Goal: Transaction & Acquisition: Obtain resource

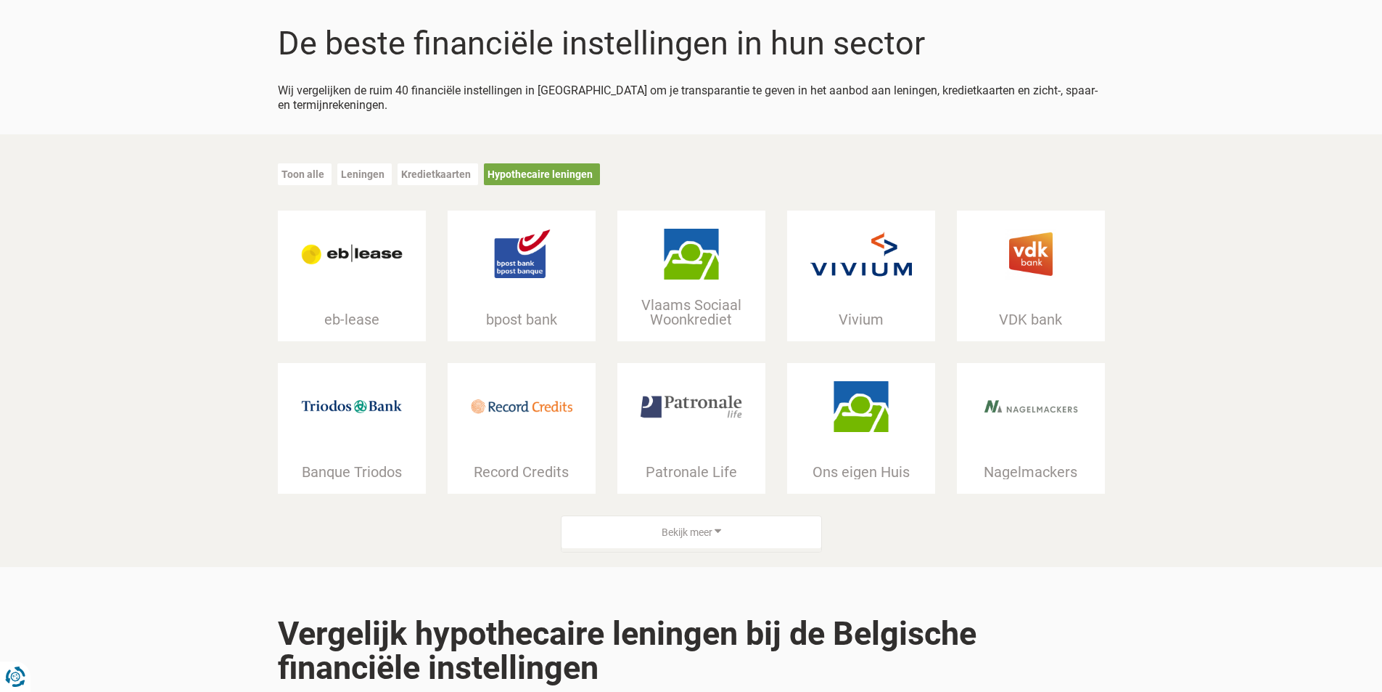
scroll to position [145, 0]
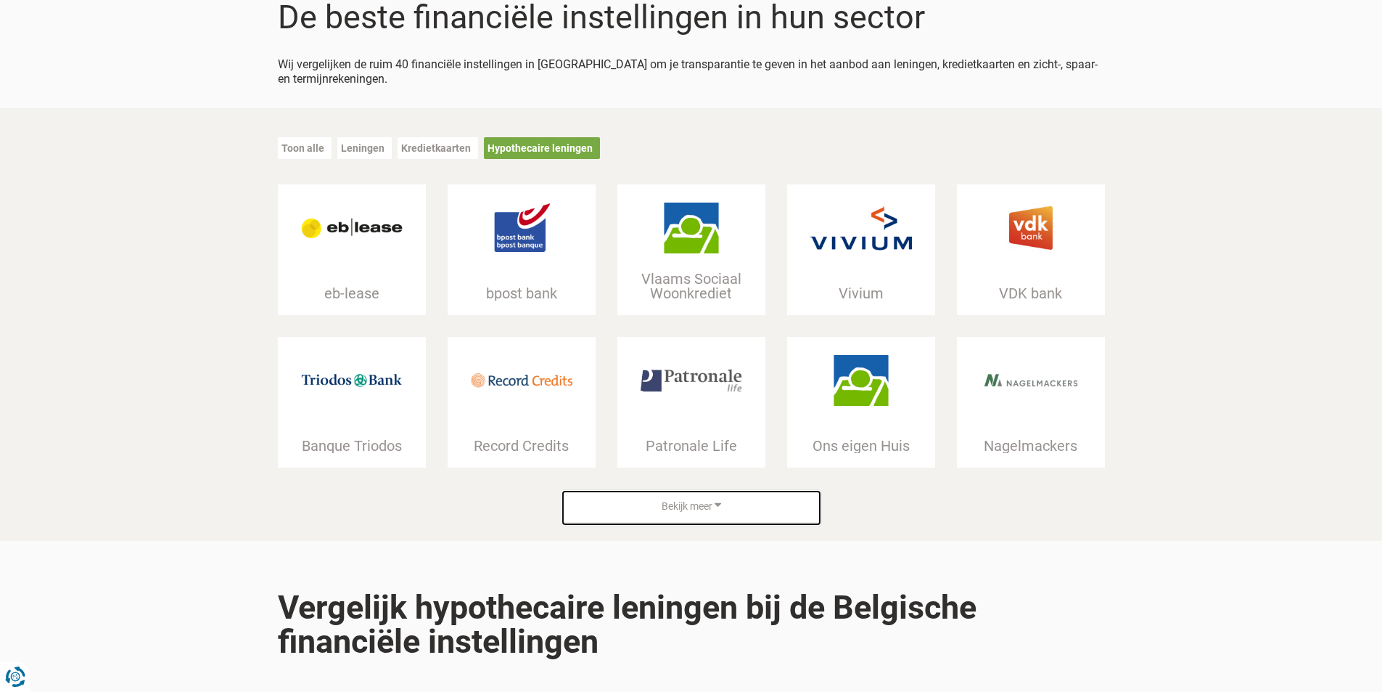
click at [797, 507] on div "Bekijk meer" at bounding box center [692, 506] width 260 height 33
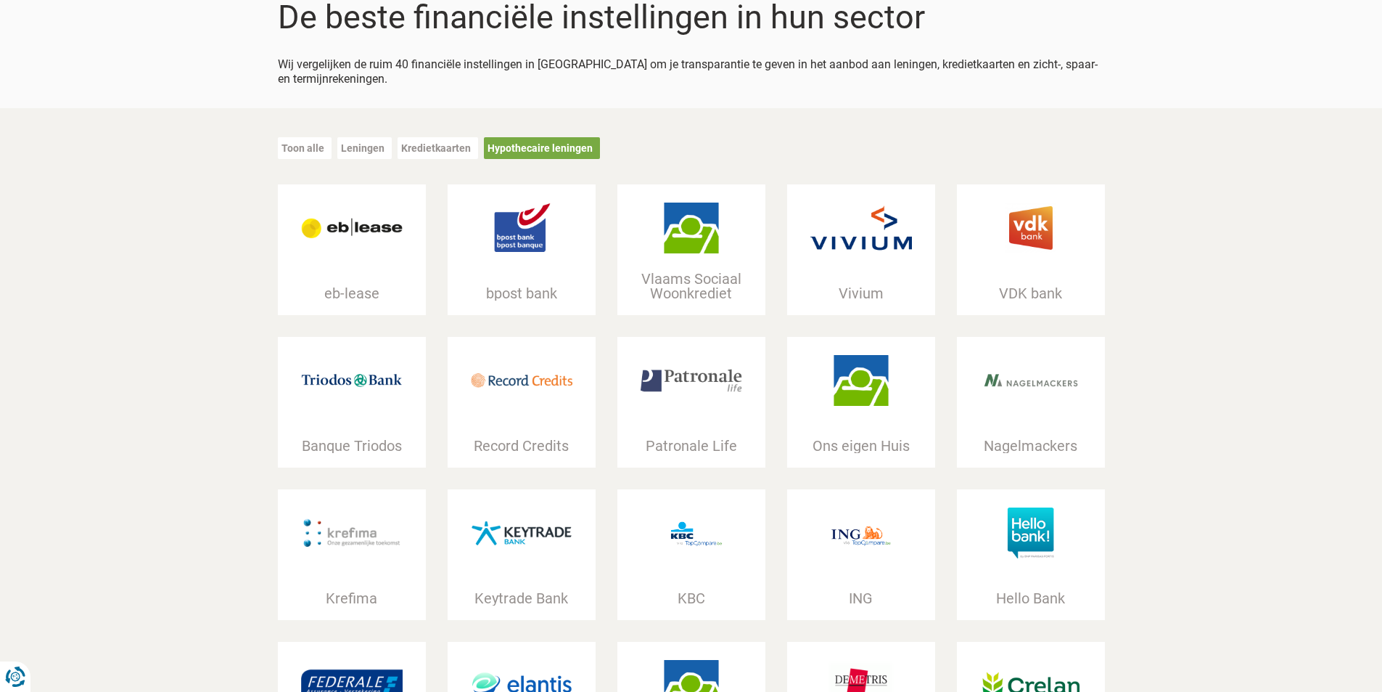
scroll to position [0, 0]
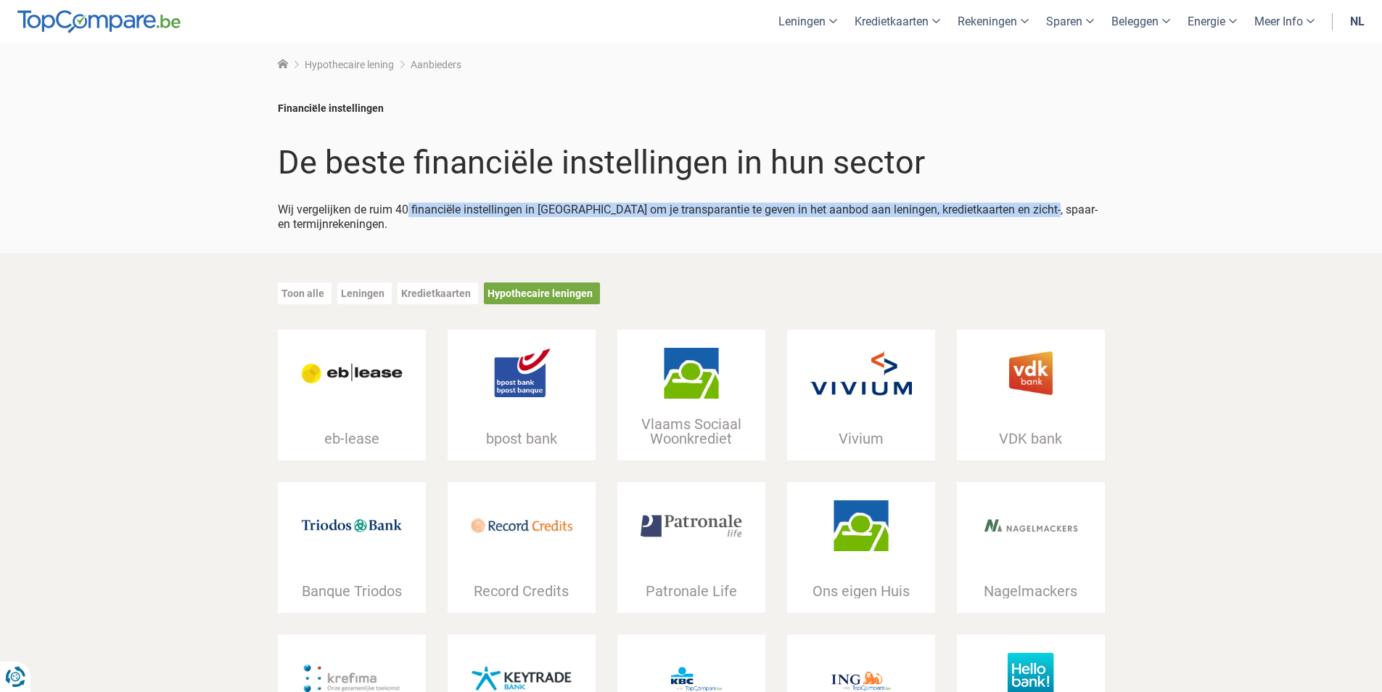
drag, startPoint x: 410, startPoint y: 196, endPoint x: 1113, endPoint y: 209, distance: 703.3
click at [1113, 209] on div "Financiële instellingen De beste financiële instellingen in hun sector Wij verg…" at bounding box center [691, 166] width 849 height 174
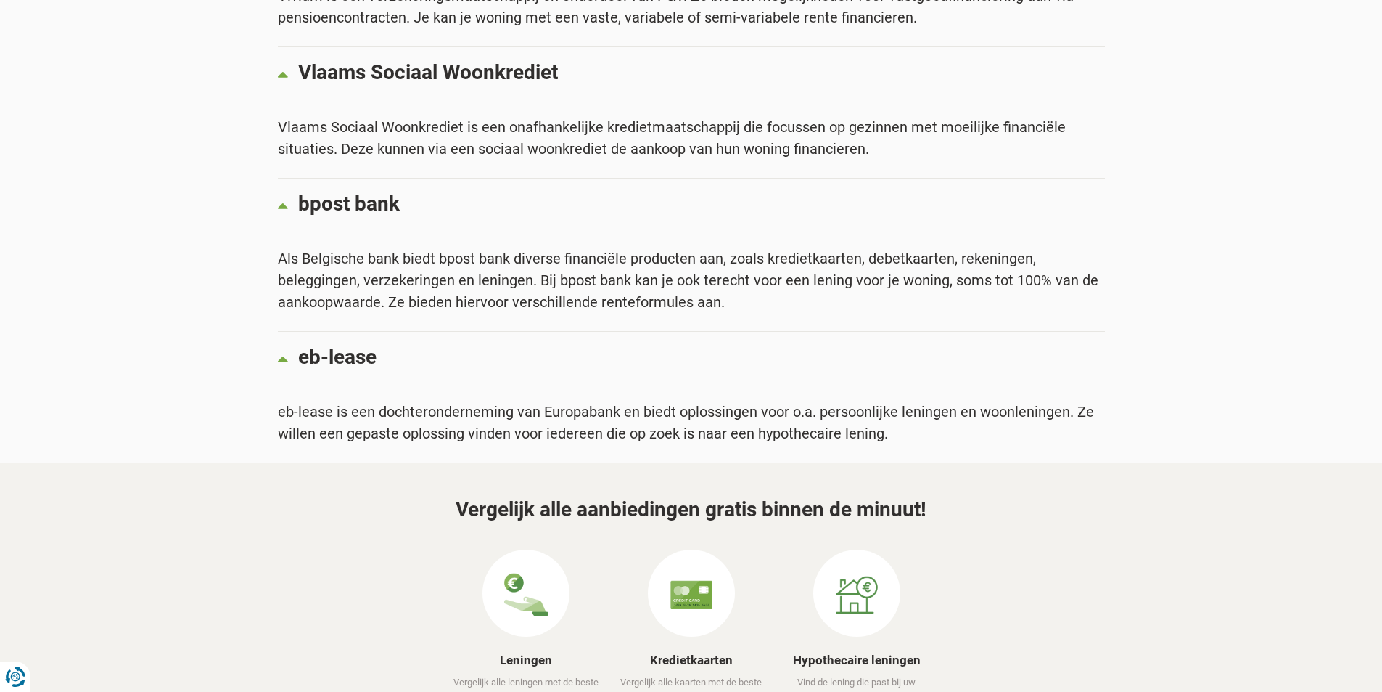
scroll to position [5950, 0]
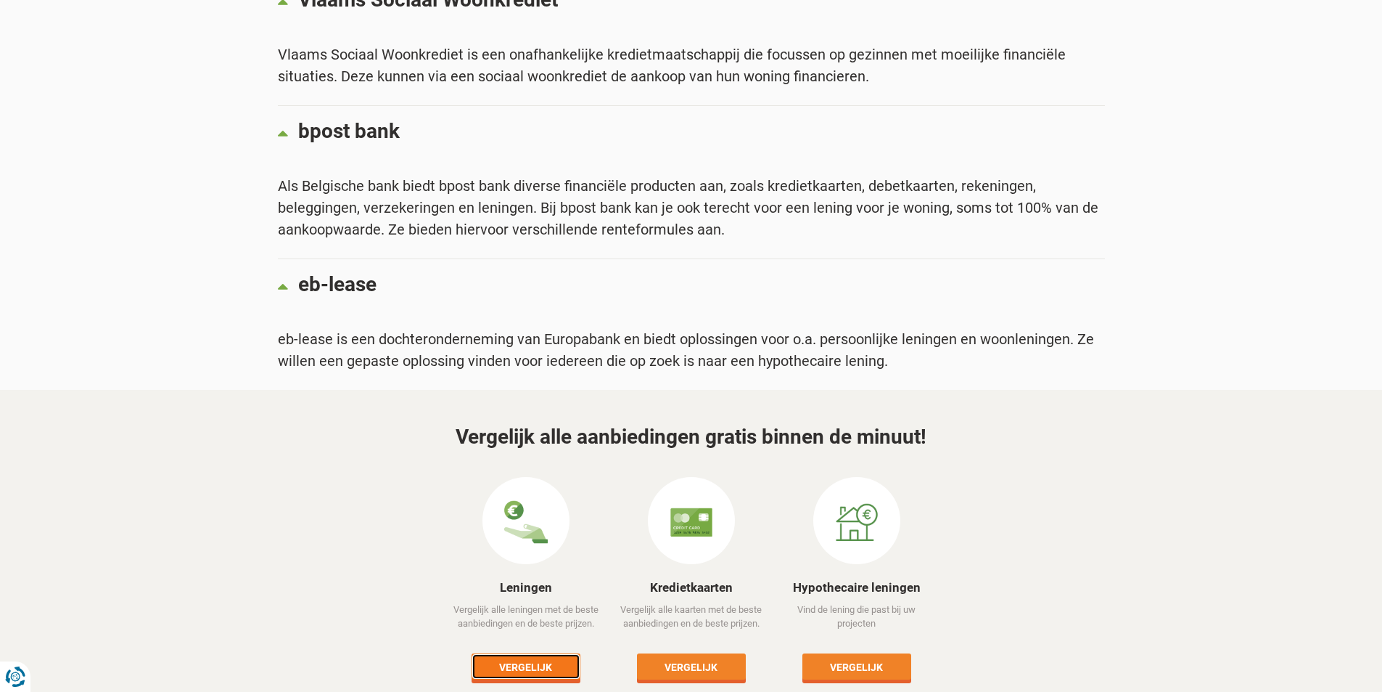
click at [519, 653] on link "Vergelijk" at bounding box center [526, 666] width 109 height 26
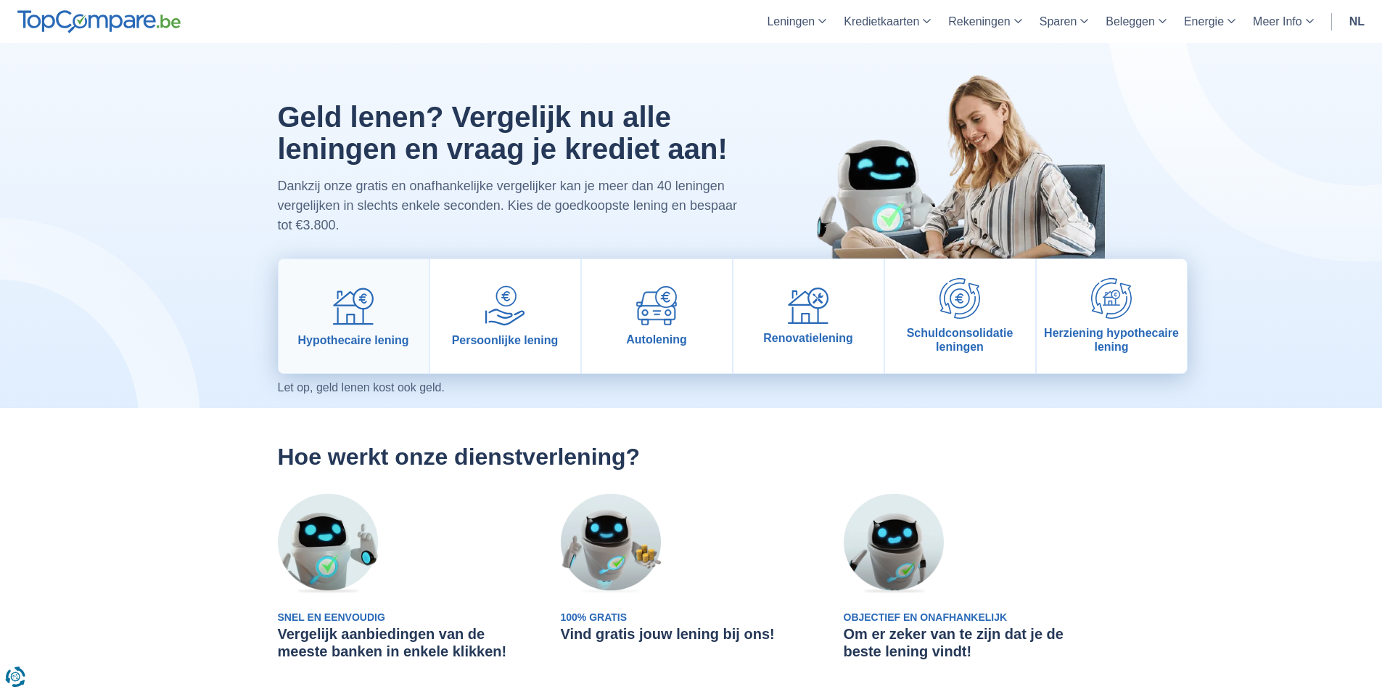
click at [372, 330] on link "Hypothecaire lening" at bounding box center [354, 316] width 150 height 114
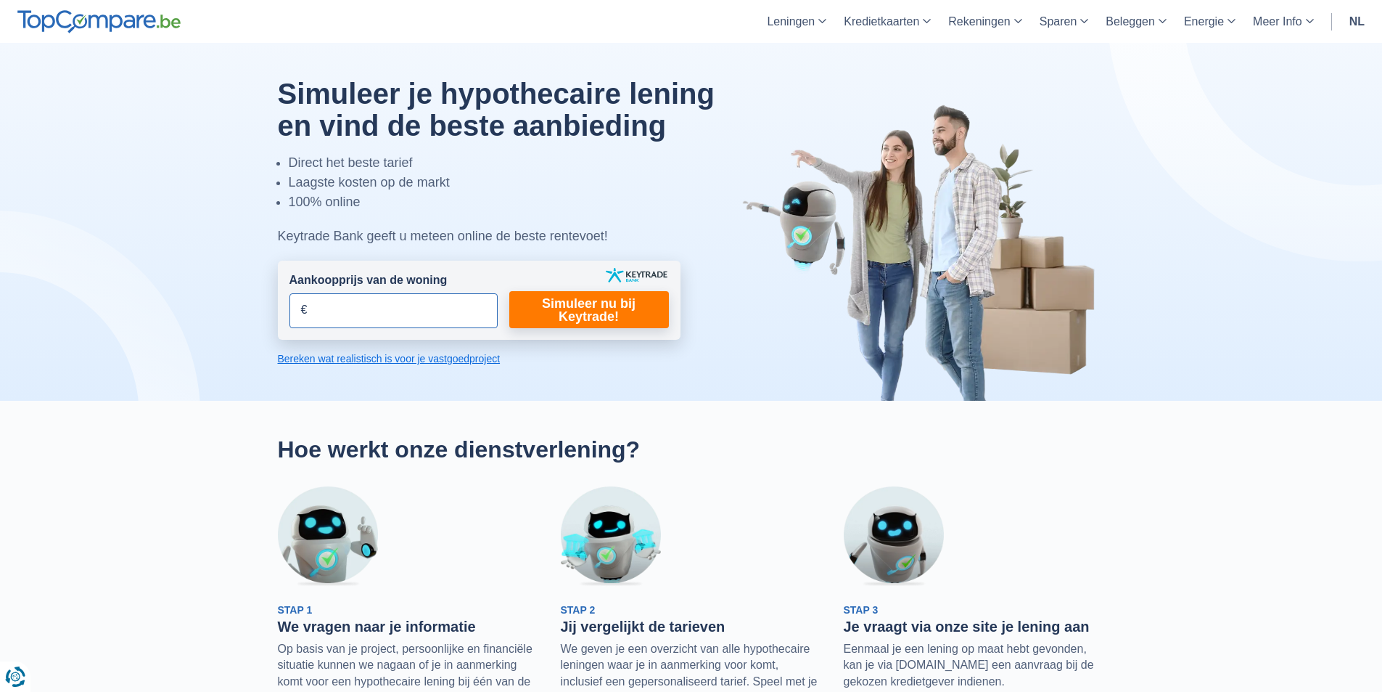
click at [387, 310] on input "Aankoopprijs van de woning" at bounding box center [394, 310] width 208 height 35
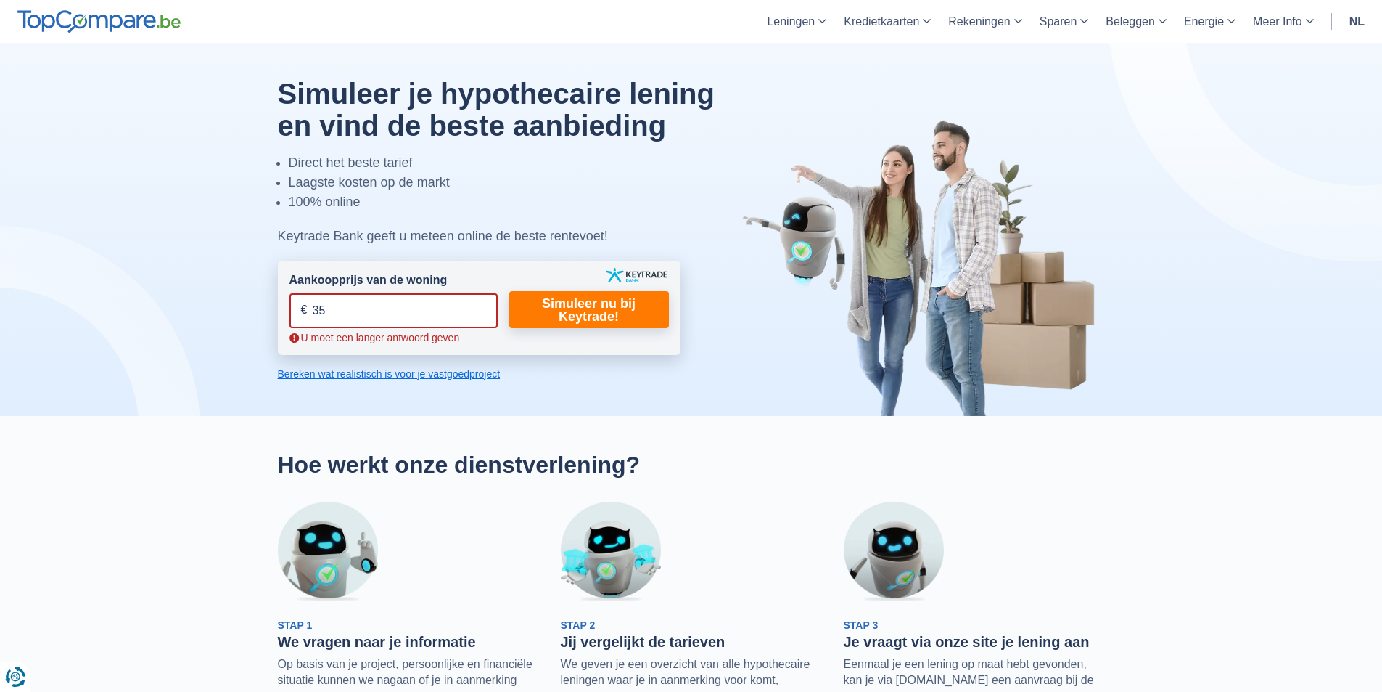
type input "3"
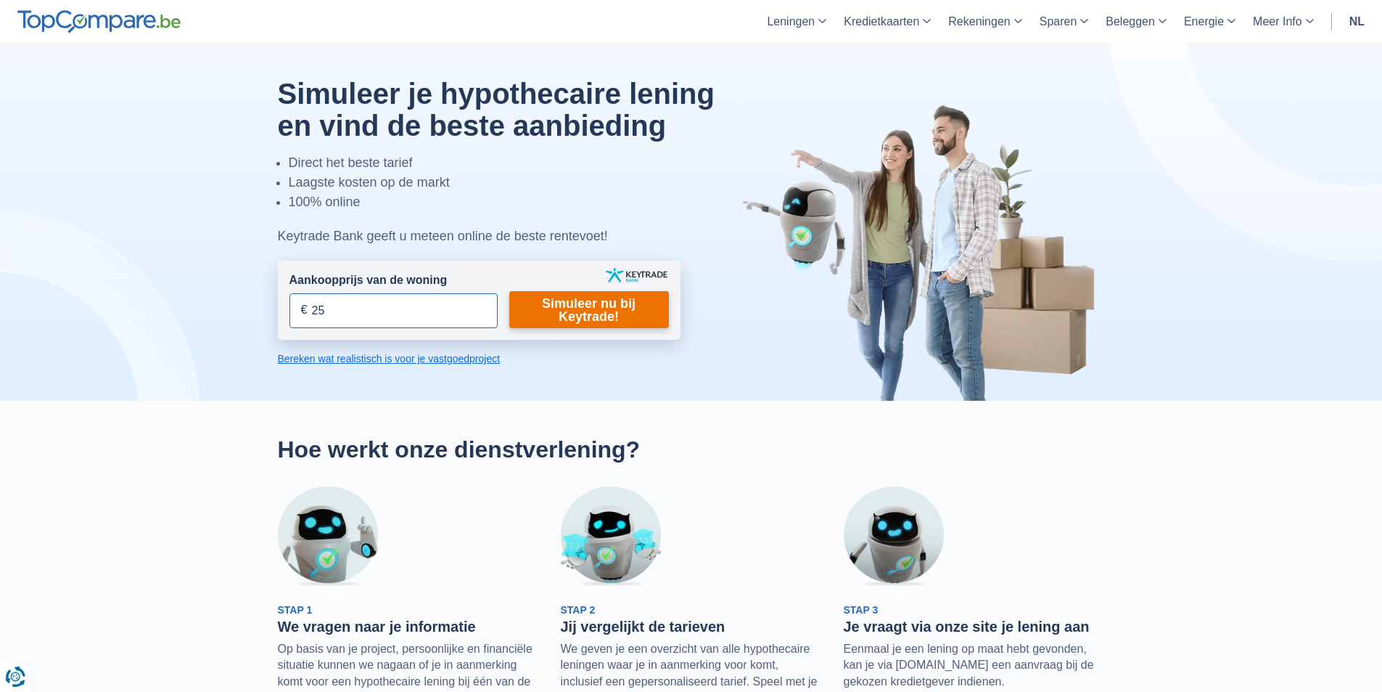
type input "2"
type input "300.000"
click at [581, 313] on link "Simuleer nu bij Keytrade!" at bounding box center [589, 309] width 160 height 37
click at [631, 300] on link "Simuleer nu bij Keytrade!" at bounding box center [589, 309] width 160 height 37
click at [398, 361] on link "Bereken wat realistisch is voor je vastgoedproject" at bounding box center [479, 358] width 403 height 15
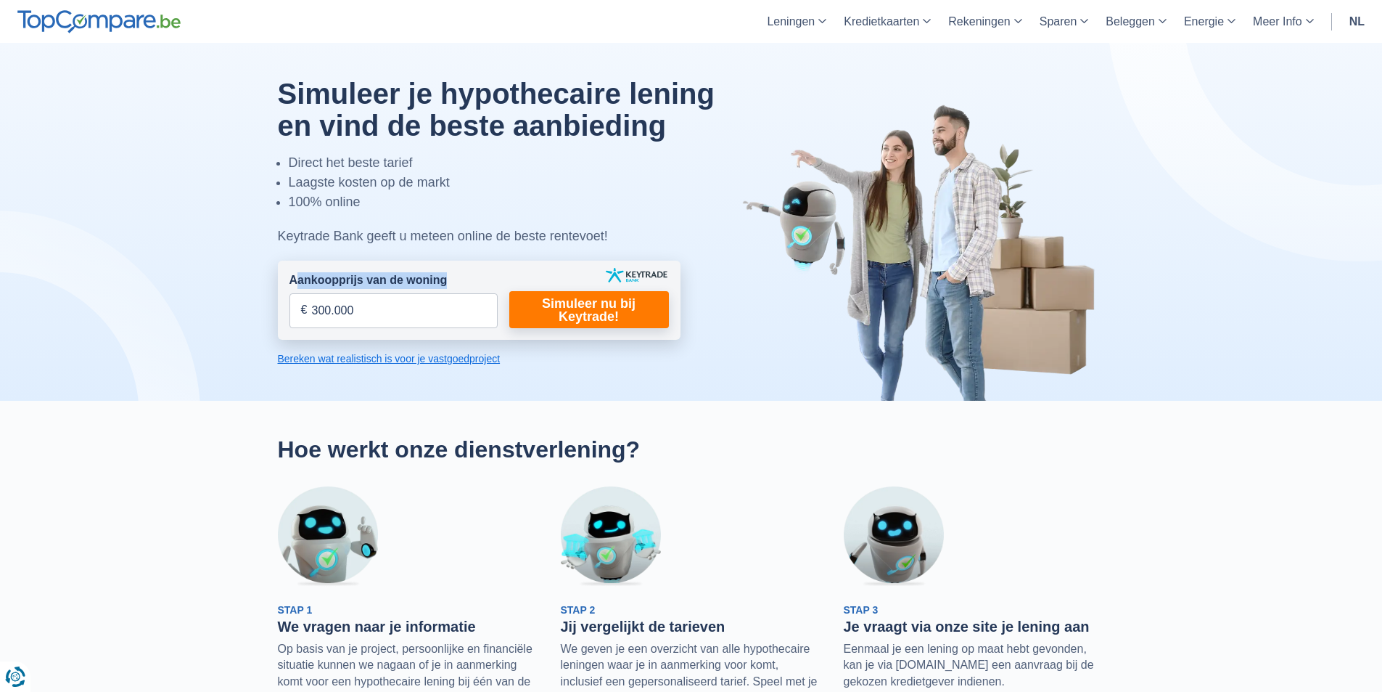
drag, startPoint x: 285, startPoint y: 273, endPoint x: 480, endPoint y: 293, distance: 195.5
click at [480, 293] on form "Aankoopprijs van de woning 300.000 € Dit veld is verplicht in te vullen U moet …" at bounding box center [479, 300] width 403 height 79
click at [499, 341] on div at bounding box center [691, 222] width 849 height 358
click at [608, 308] on link "Simuleer nu bij Keytrade!" at bounding box center [589, 309] width 160 height 37
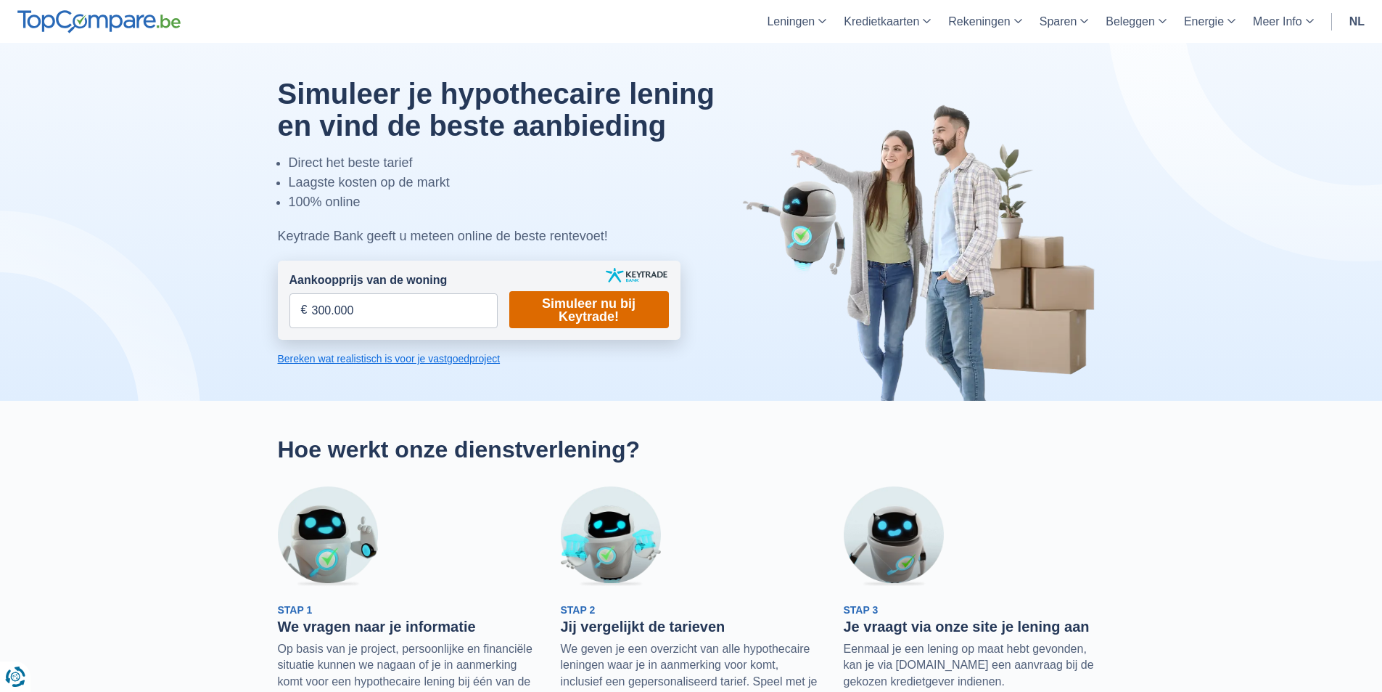
click at [608, 308] on link "Simuleer nu bij Keytrade!" at bounding box center [589, 309] width 160 height 37
click at [631, 313] on link "Simuleer nu bij Keytrade!" at bounding box center [589, 309] width 160 height 37
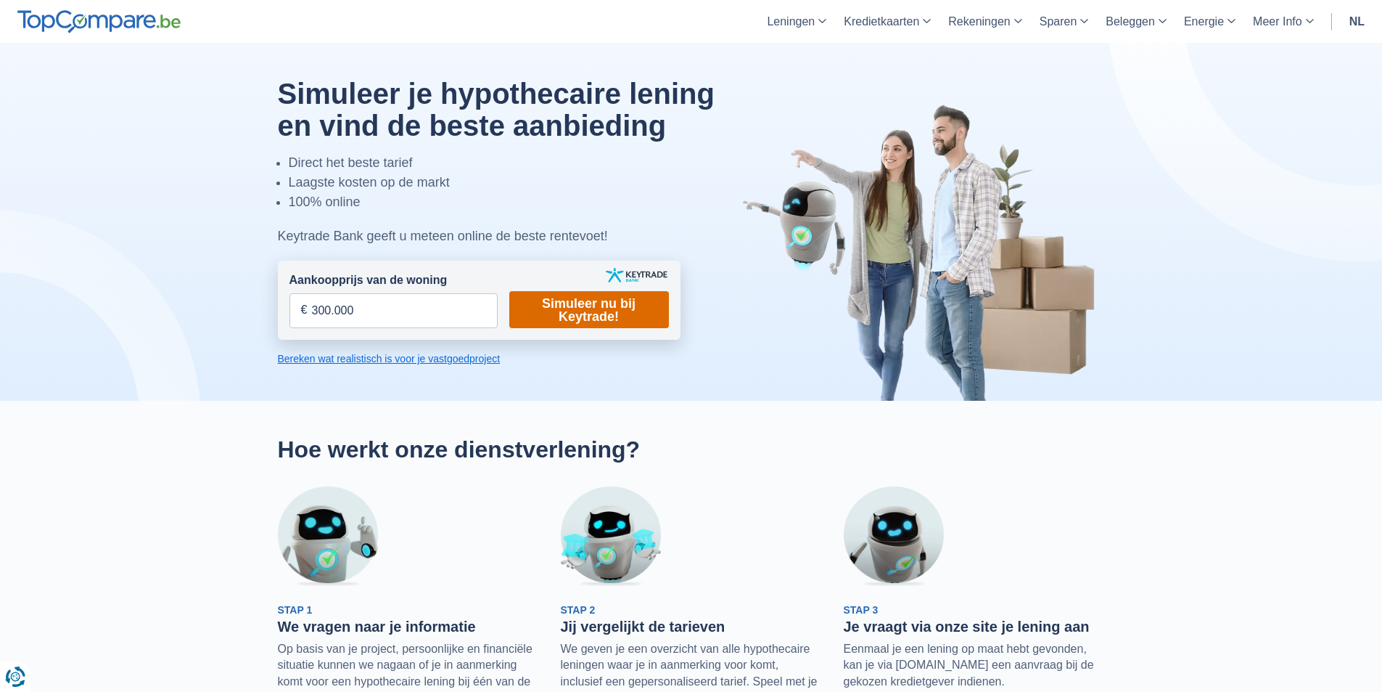
click at [631, 313] on link "Simuleer nu bij Keytrade!" at bounding box center [589, 309] width 160 height 37
click at [610, 324] on link "Simuleer nu bij Keytrade!" at bounding box center [589, 309] width 160 height 37
click at [485, 329] on form "Aankoopprijs van de woning € Dit veld is verplicht in te vullen U moet een lang…" at bounding box center [479, 300] width 403 height 79
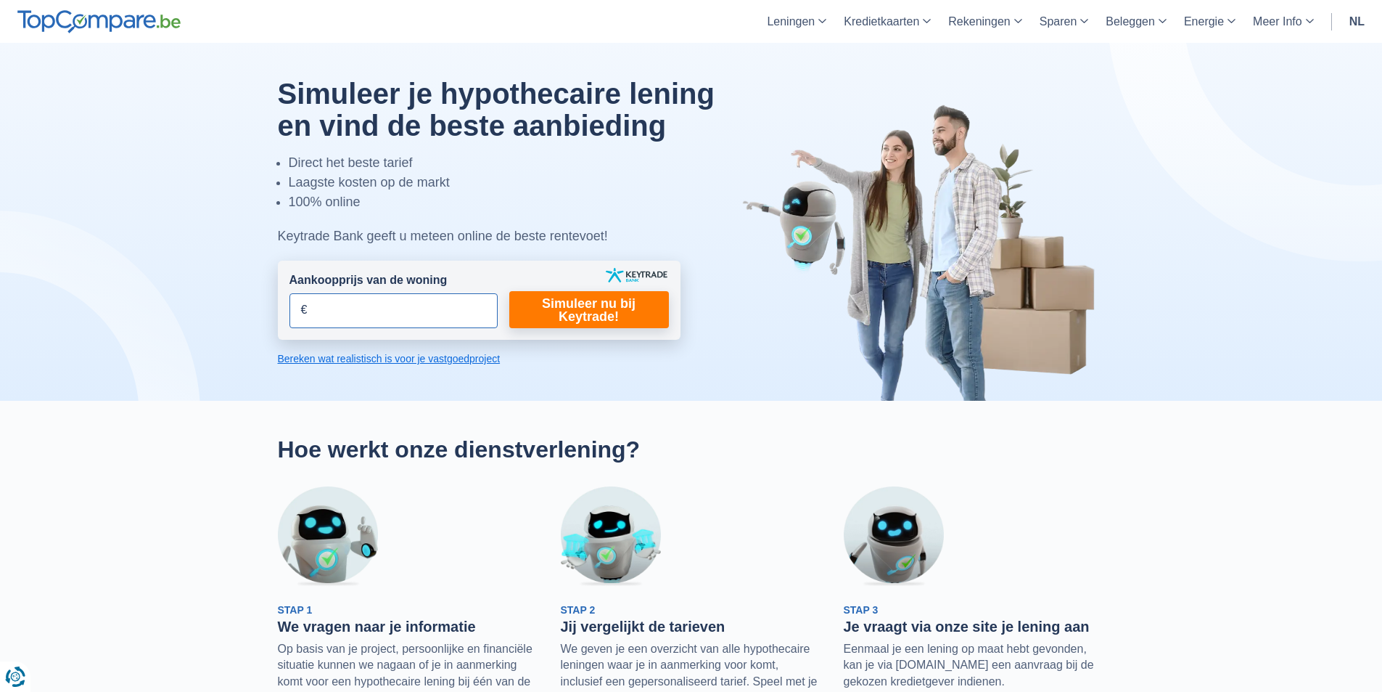
click at [449, 306] on input "Aankoopprijs van de woning" at bounding box center [394, 310] width 208 height 35
type input "300.000"
click at [552, 308] on link "Simuleer nu bij Keytrade!" at bounding box center [589, 309] width 160 height 37
click at [437, 302] on input "300.000" at bounding box center [394, 310] width 208 height 35
